Goal: Task Accomplishment & Management: Manage account settings

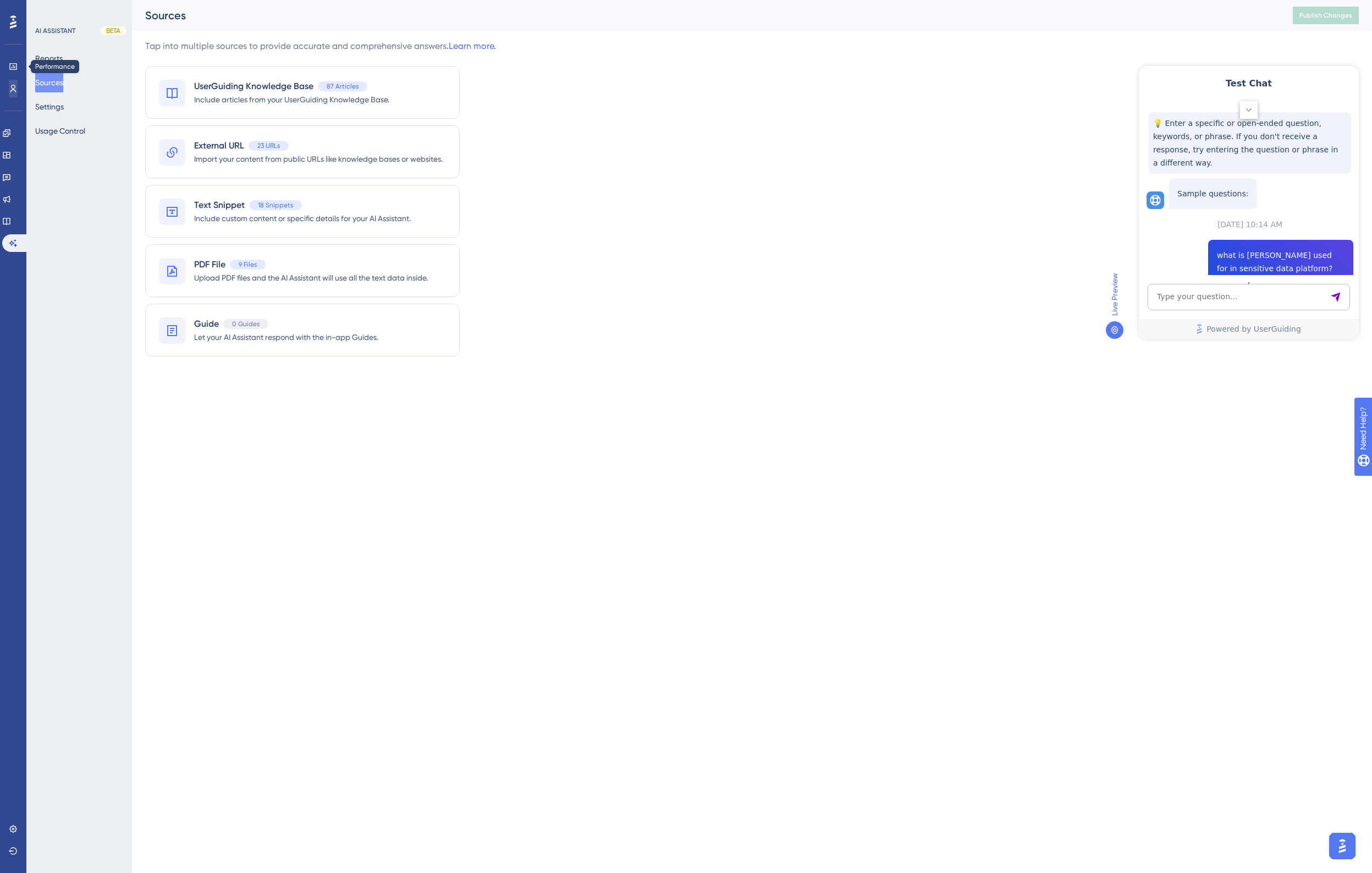
scroll to position [812, 0]
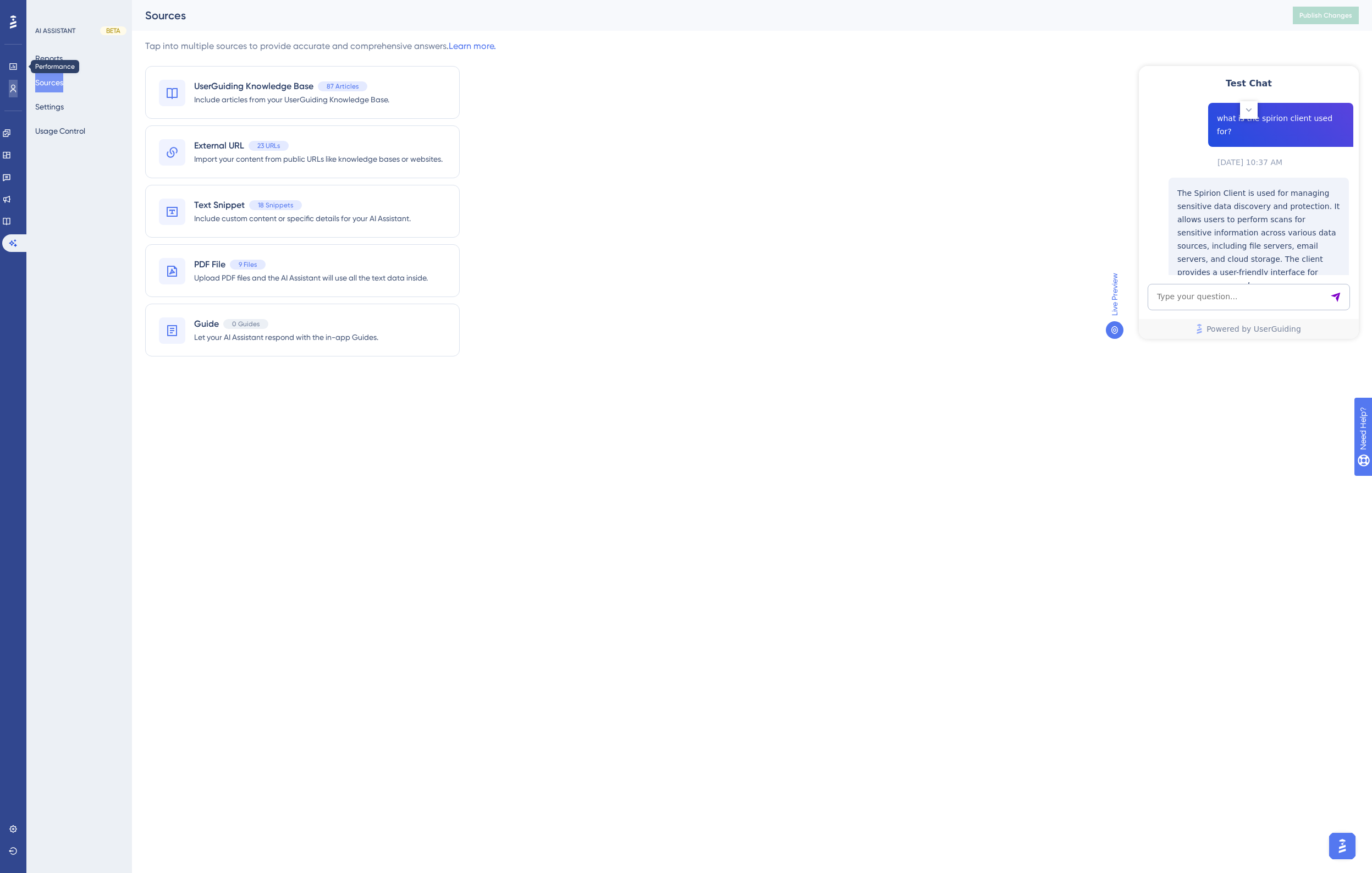
click at [15, 88] on icon at bounding box center [13, 88] width 9 height 9
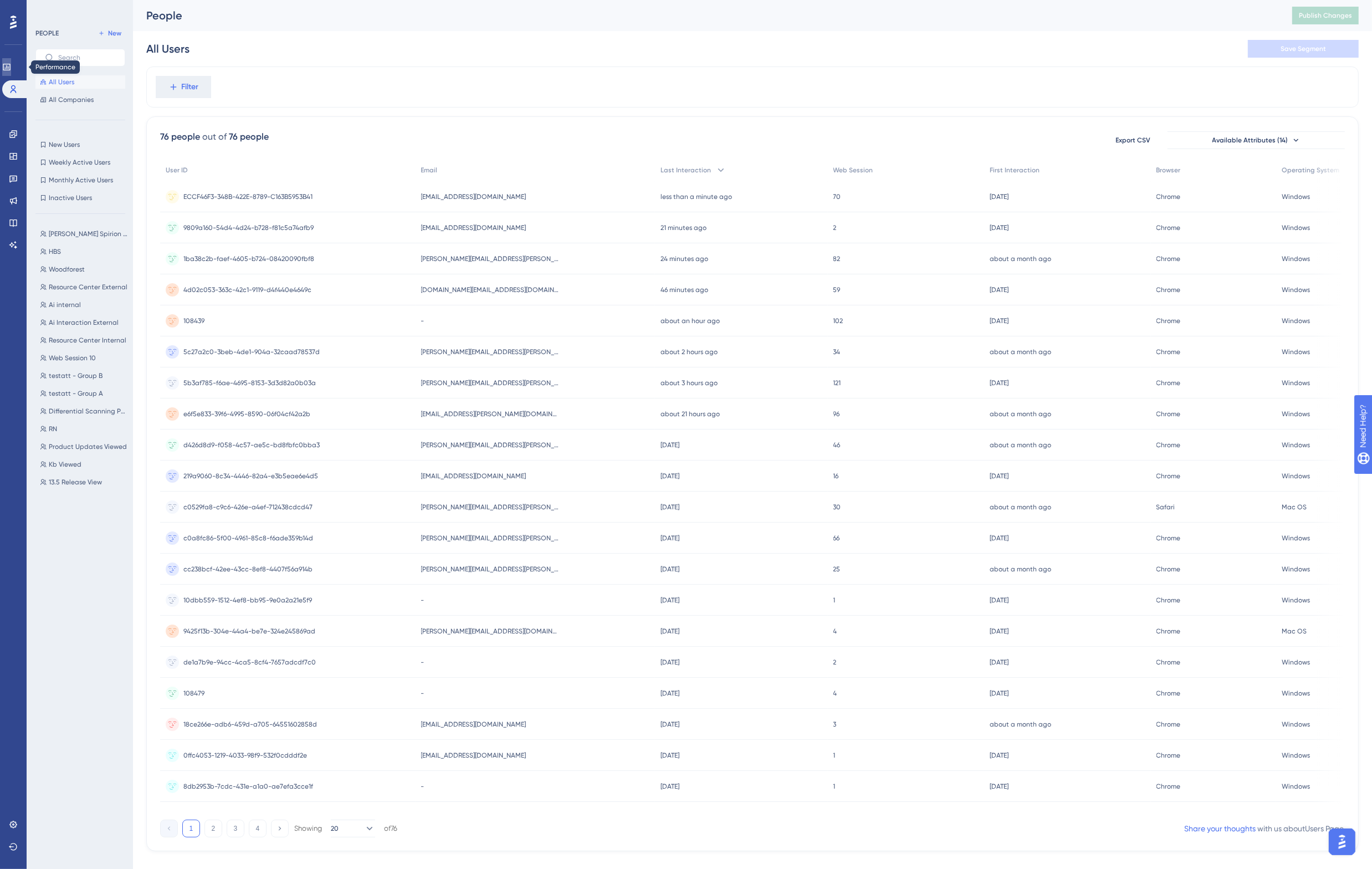
click at [11, 65] on icon at bounding box center [7, 66] width 9 height 9
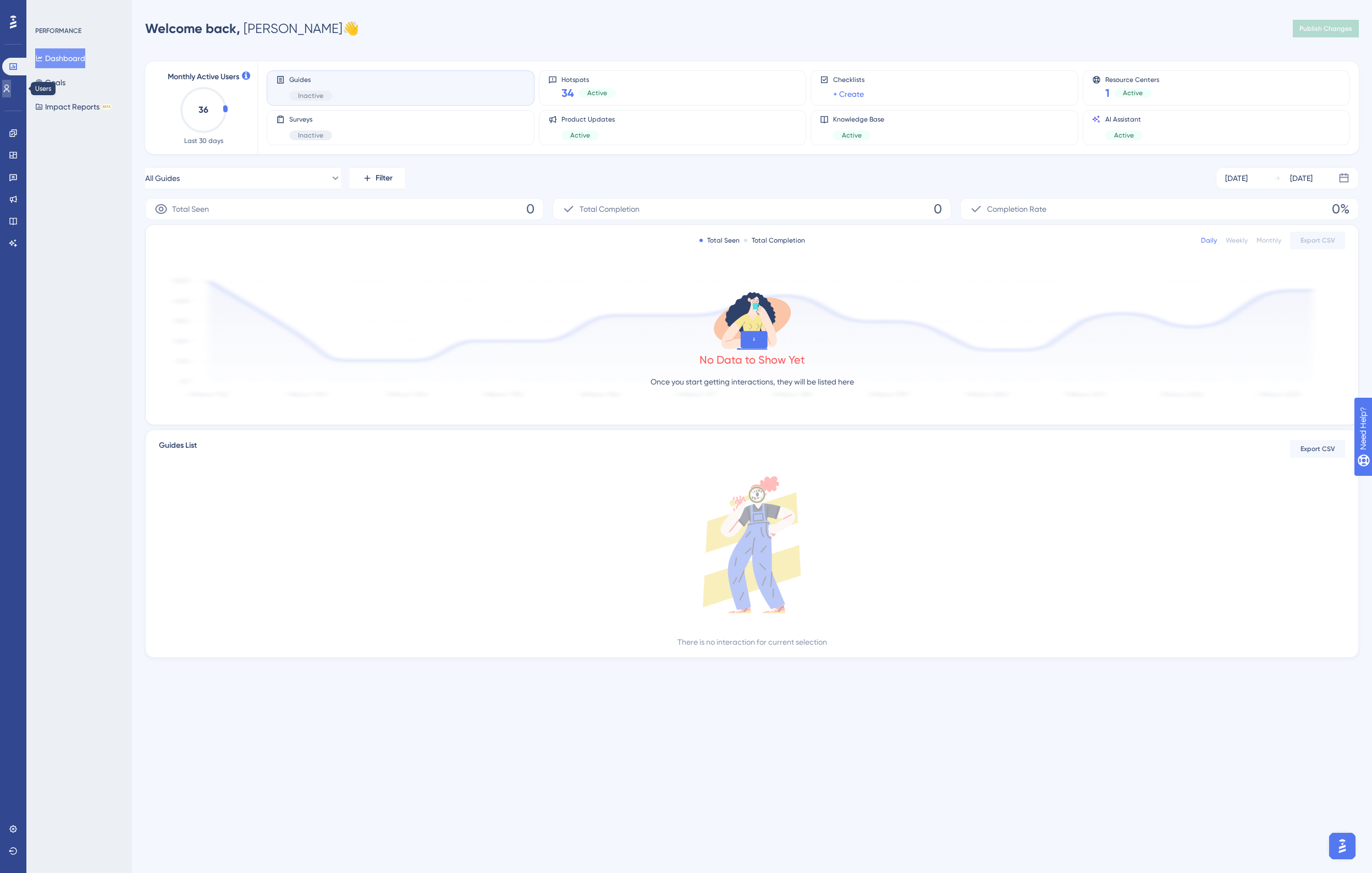
click at [11, 87] on link at bounding box center [7, 89] width 9 height 18
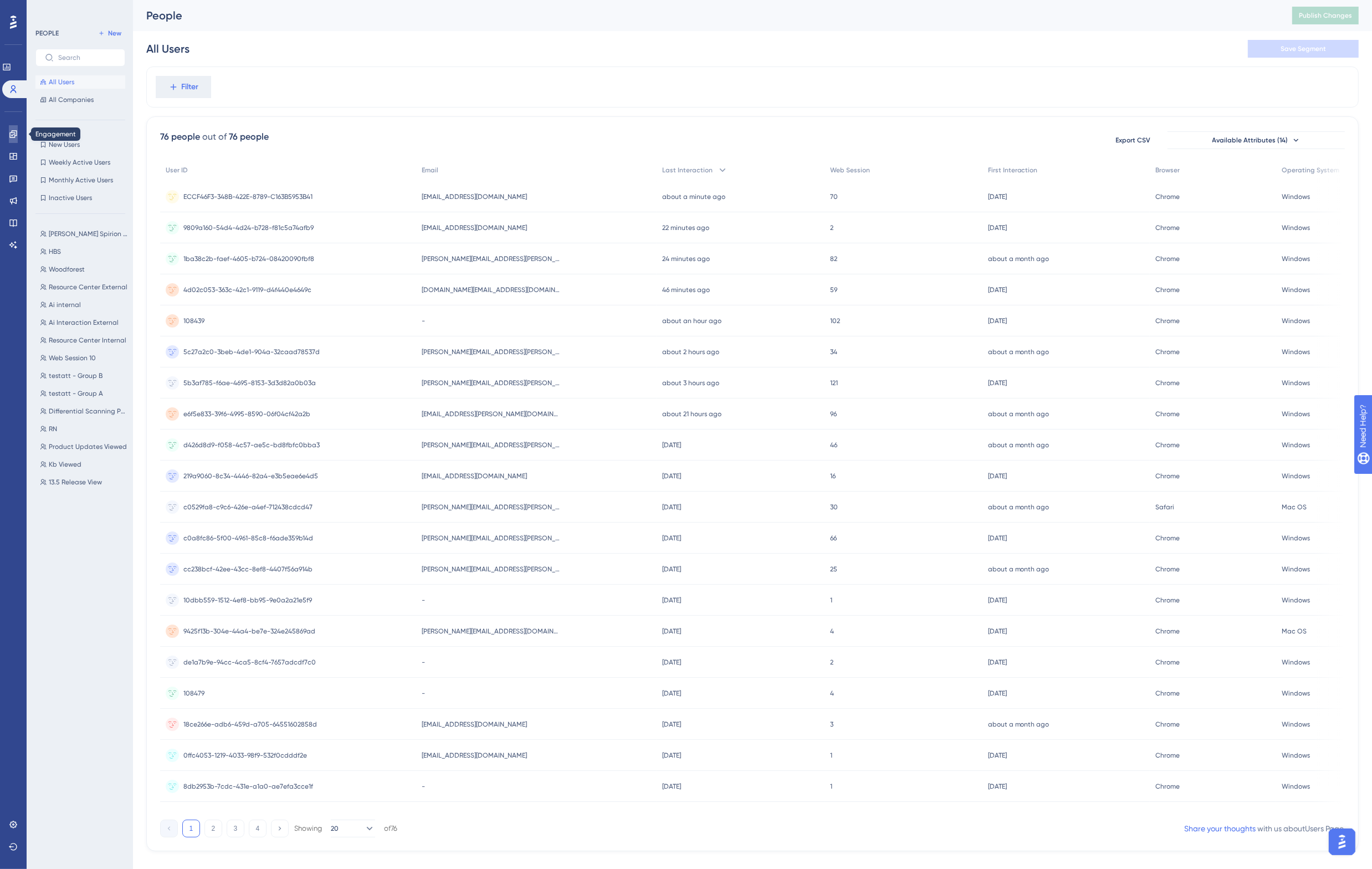
click at [14, 134] on icon at bounding box center [13, 134] width 9 height 9
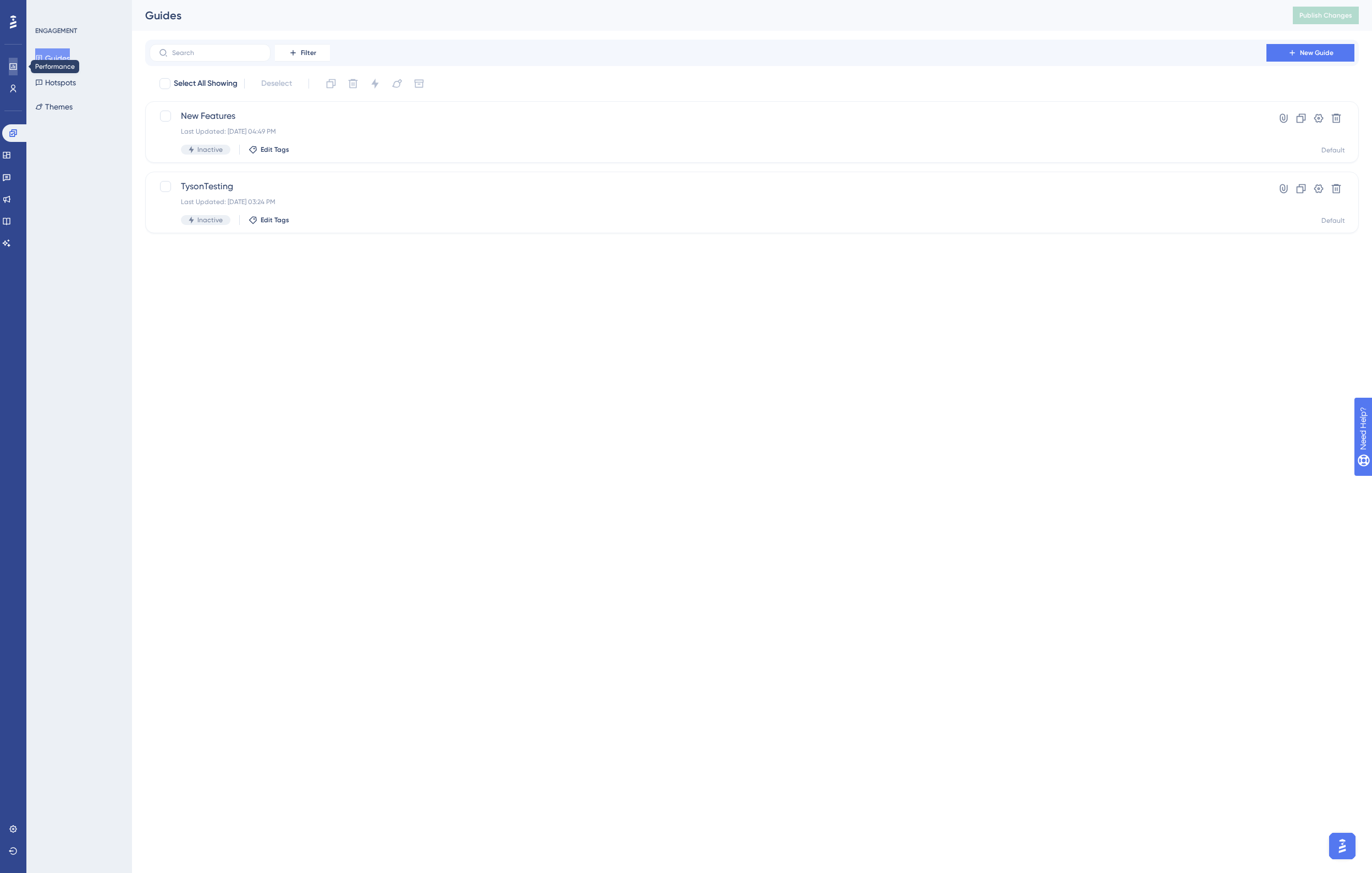
click at [13, 65] on icon at bounding box center [12, 67] width 7 height 7
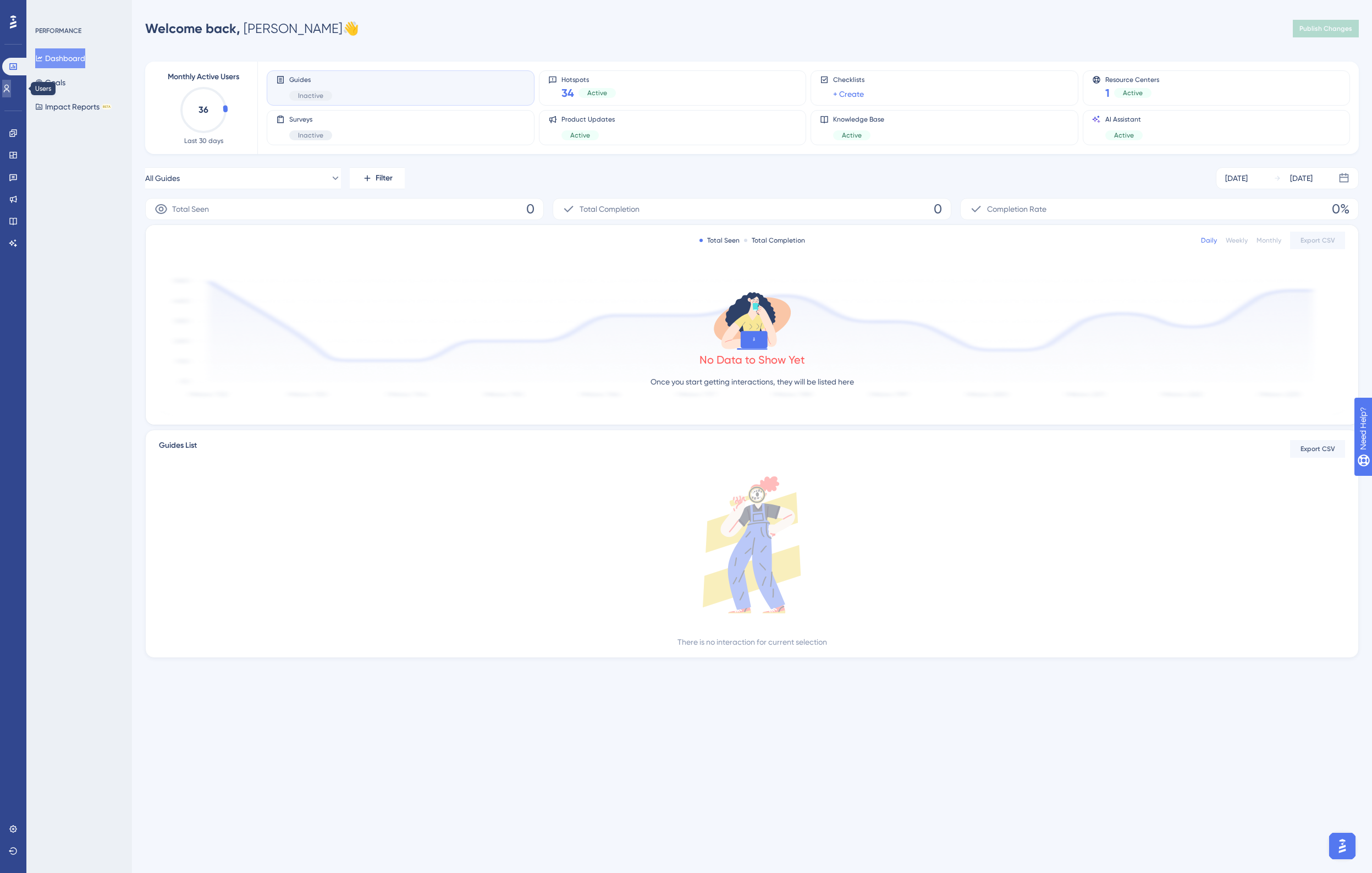
click at [10, 85] on icon at bounding box center [7, 88] width 6 height 7
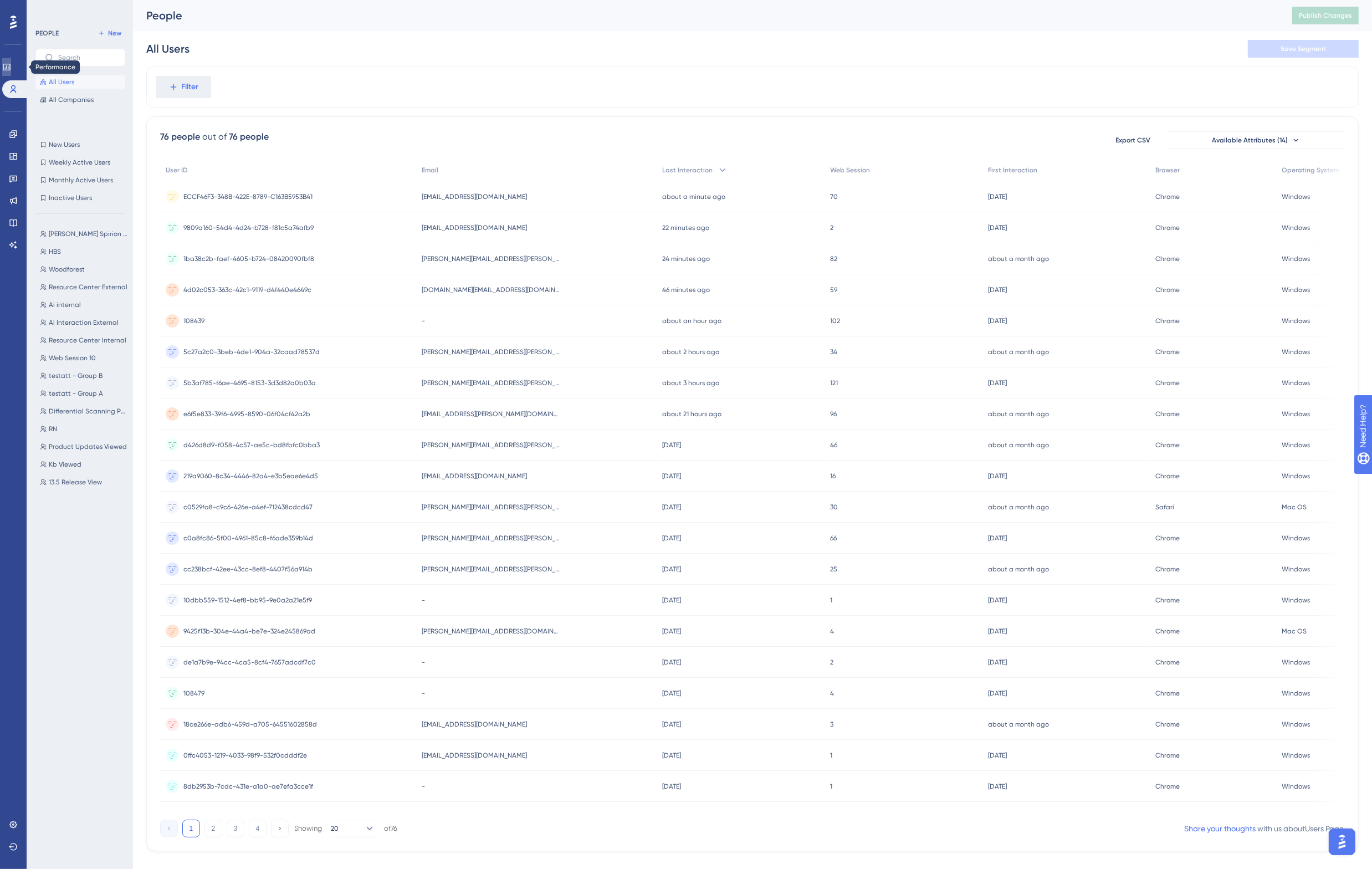
click at [10, 64] on icon at bounding box center [6, 67] width 7 height 7
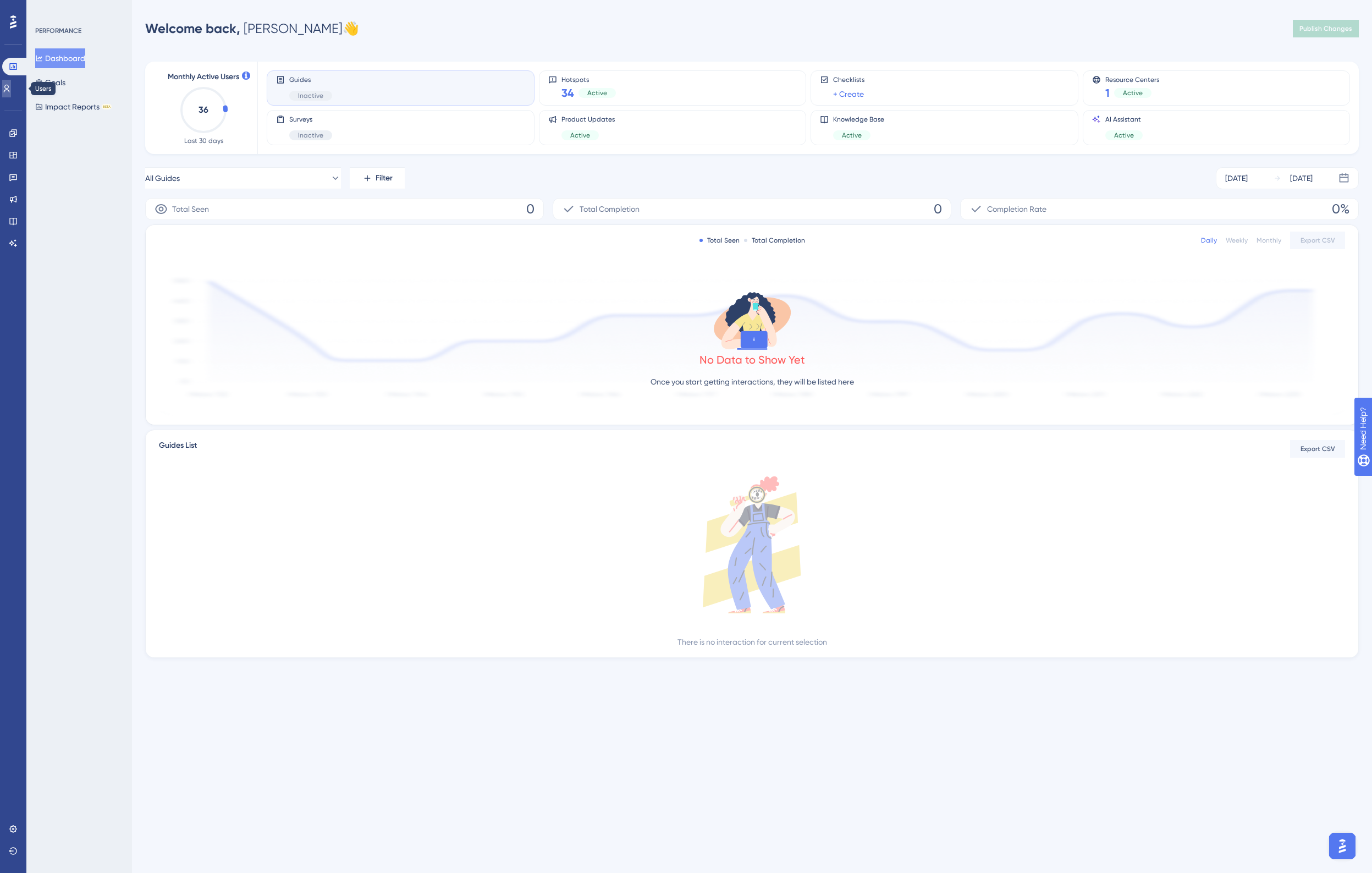
click at [11, 84] on icon at bounding box center [7, 88] width 9 height 9
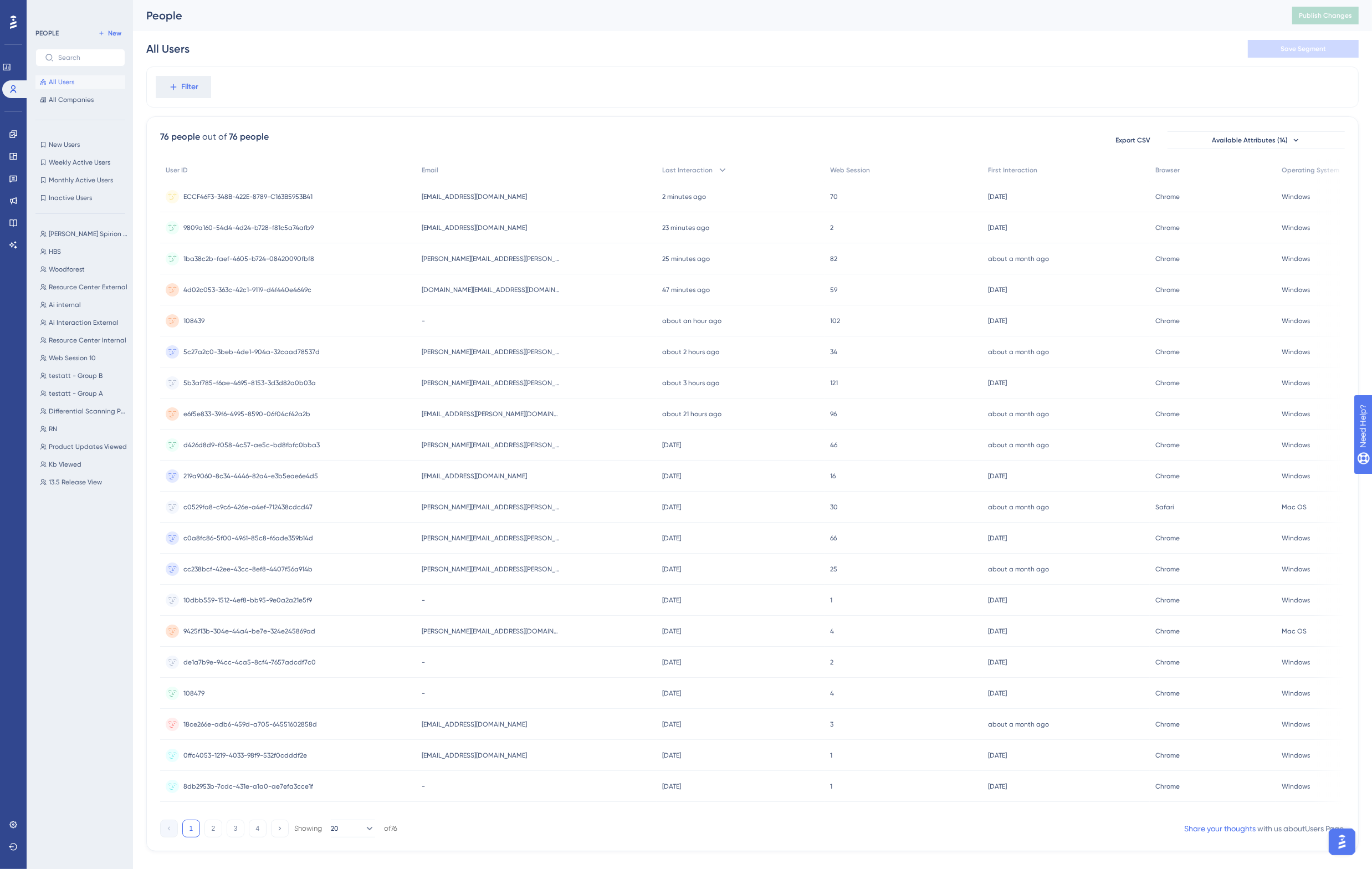
click at [512, 102] on div "Filter" at bounding box center [752, 87] width 1213 height 41
click at [273, 223] on span "9809a160-54d4-4d24-b728-f81c5a74afb9" at bounding box center [248, 227] width 130 height 9
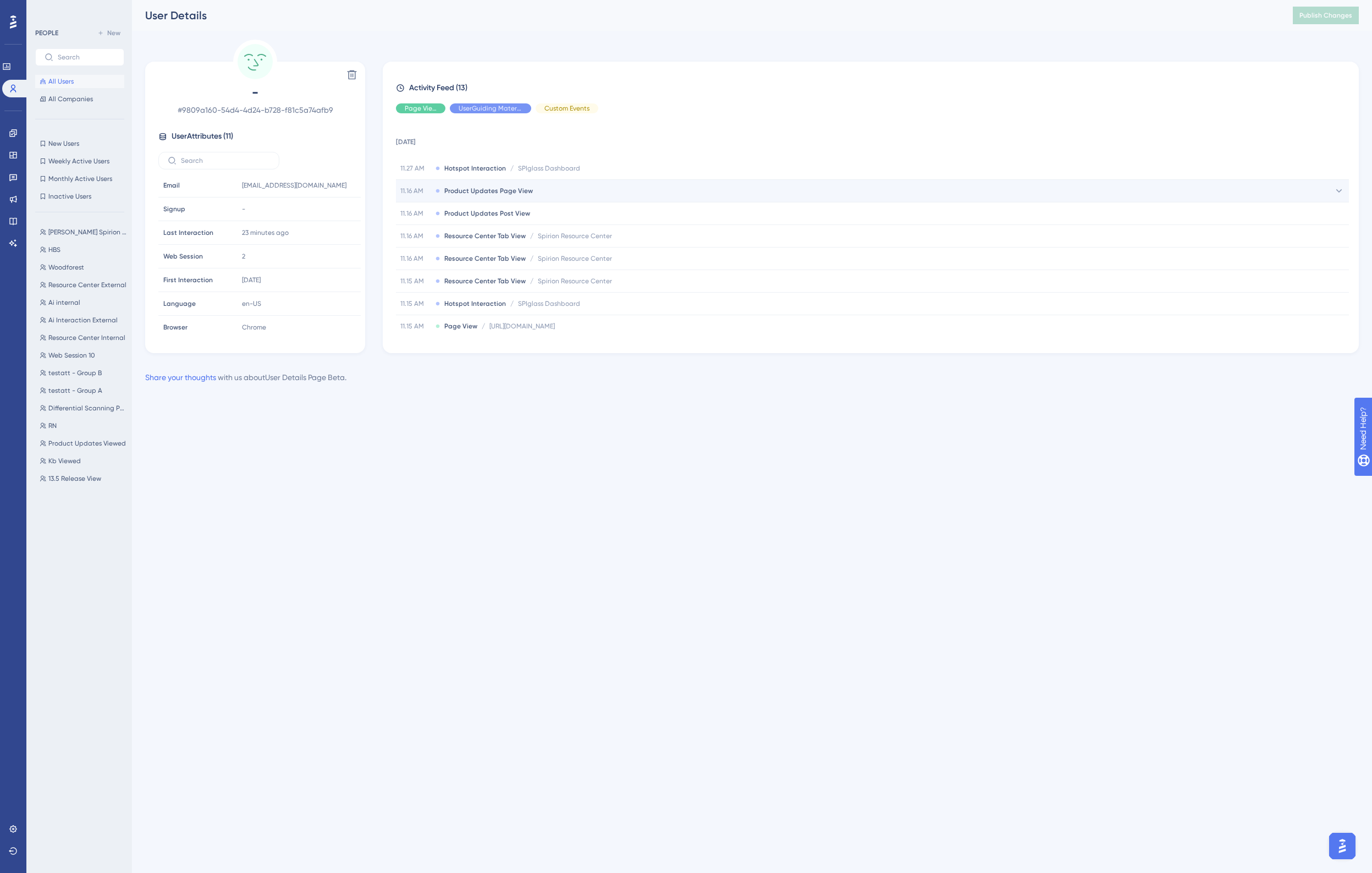
click at [543, 191] on div "11.16 AM Product Updates Page View" at bounding box center [872, 190] width 953 height 22
click at [545, 255] on div "11.16 AM Product Updates Post View" at bounding box center [872, 257] width 953 height 22
click at [365, 34] on div "Performance Users Engagement Widgets Feedback Product Updates Knowledge Base AI…" at bounding box center [752, 200] width 1240 height 401
click at [340, 25] on div "User Details Publish Changes" at bounding box center [752, 15] width 1240 height 31
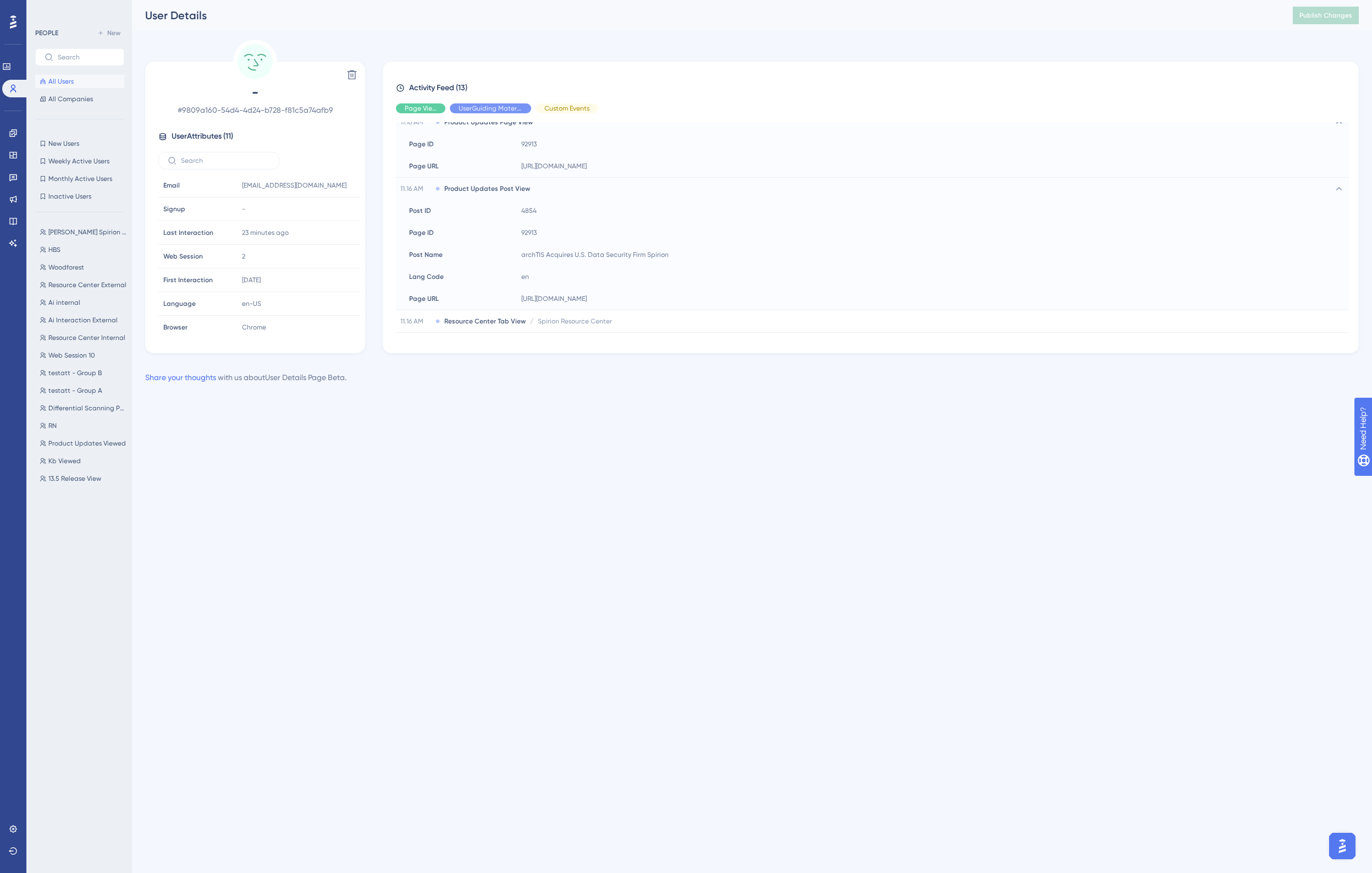
click at [66, 81] on span "All Users" at bounding box center [60, 81] width 25 height 9
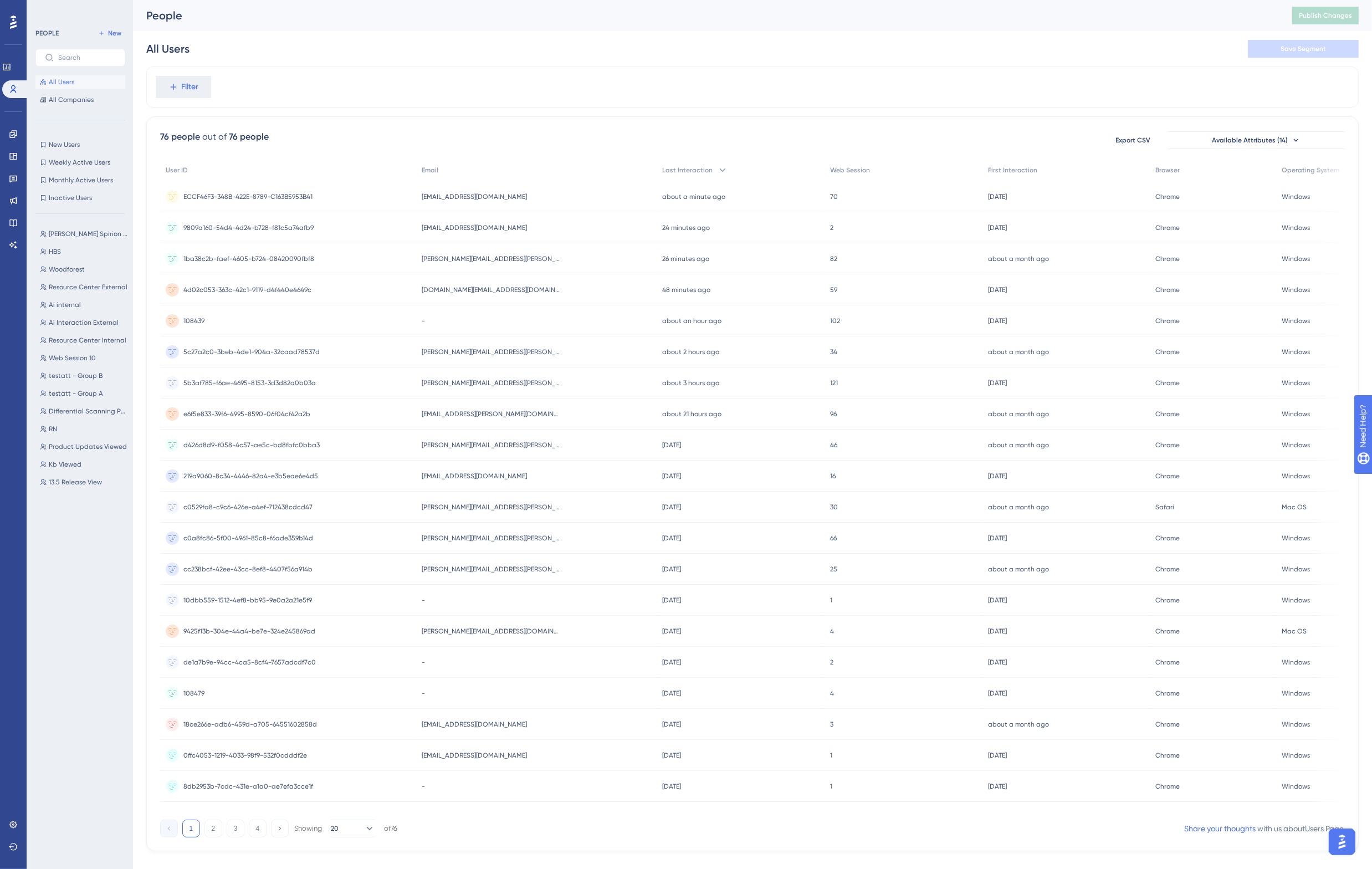
click at [444, 75] on div "Filter" at bounding box center [752, 87] width 1213 height 41
click at [458, 255] on span "[PERSON_NAME][EMAIL_ADDRESS][PERSON_NAME][DOMAIN_NAME]" at bounding box center [490, 258] width 139 height 9
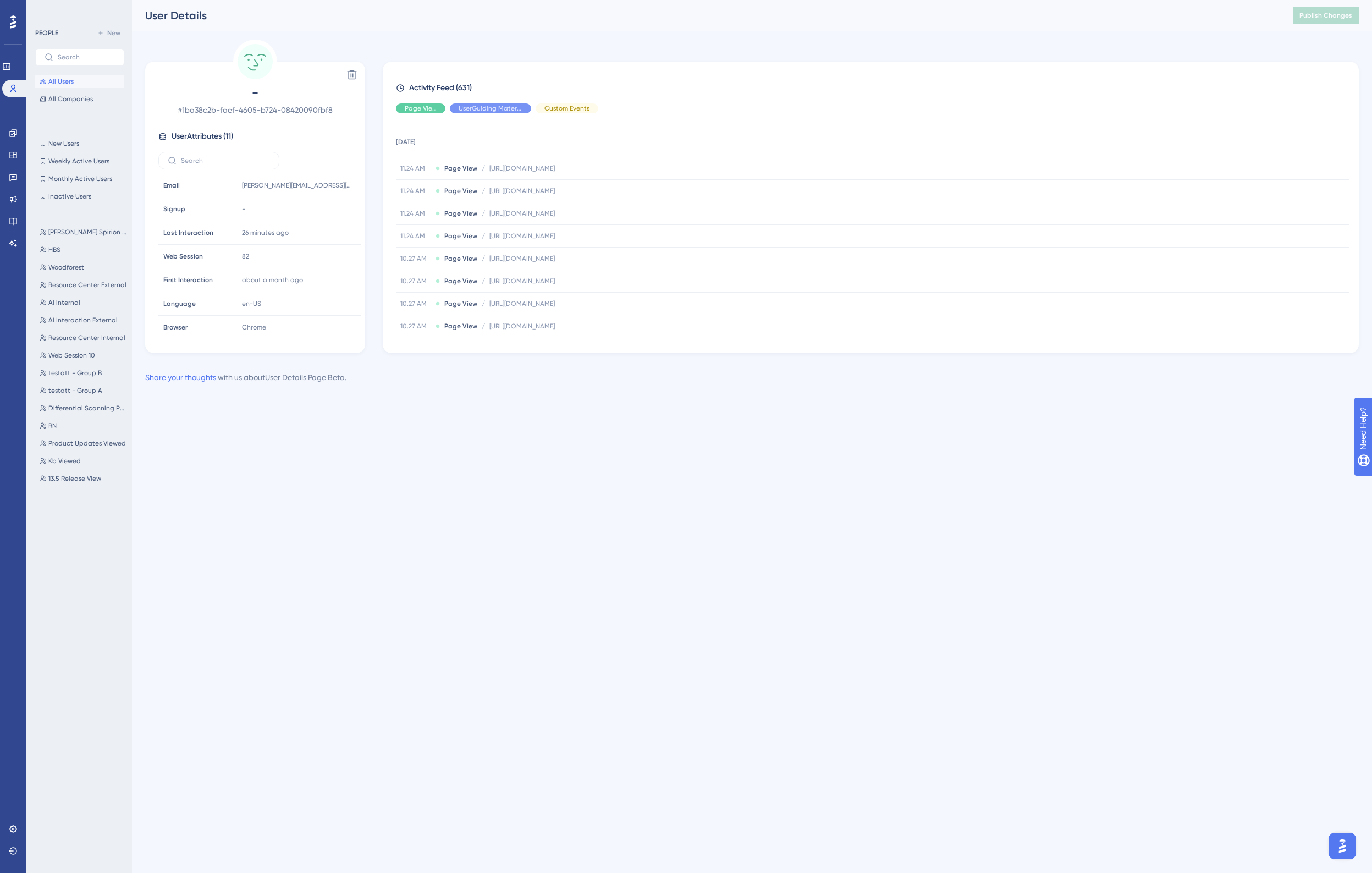
click at [642, 25] on div "User Details Publish Changes" at bounding box center [752, 15] width 1240 height 31
click at [871, 20] on div "User Details" at bounding box center [705, 15] width 1121 height 15
click at [12, 89] on icon at bounding box center [13, 88] width 6 height 7
